Goal: Task Accomplishment & Management: Use online tool/utility

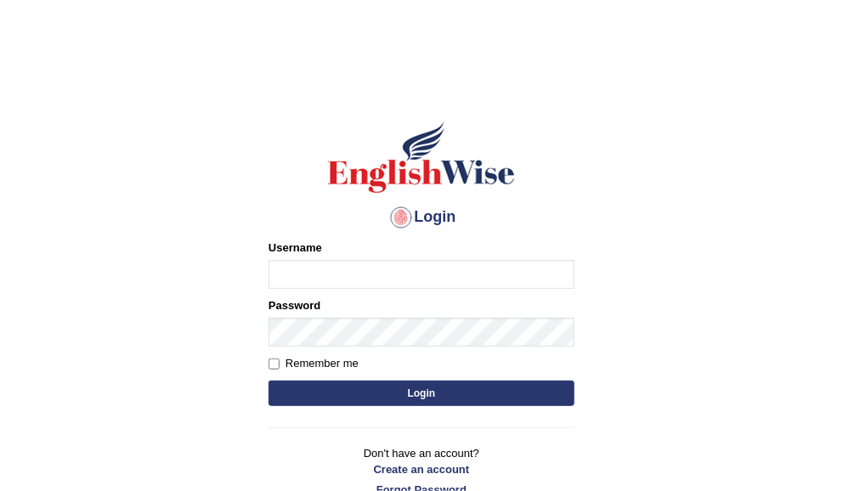
type input "ameerham"
click at [335, 396] on button "Login" at bounding box center [421, 393] width 306 height 25
